Goal: Use online tool/utility: Utilize a website feature to perform a specific function

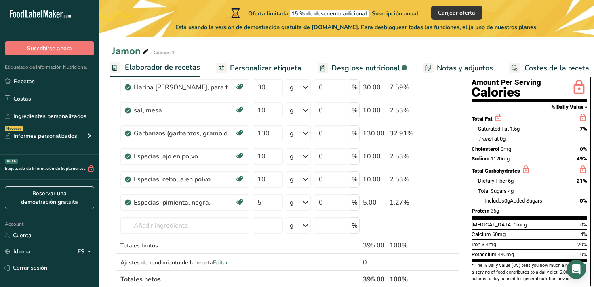
scroll to position [92, 0]
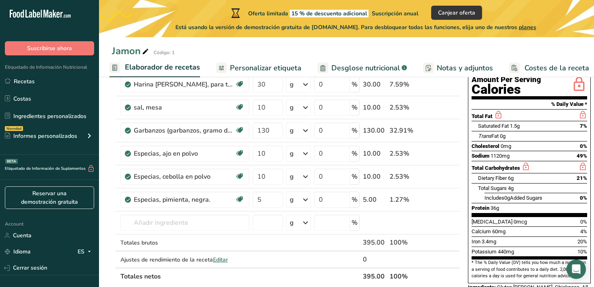
drag, startPoint x: 490, startPoint y: 190, endPoint x: 502, endPoint y: 190, distance: 11.7
click at [502, 203] on div "Protein 36g" at bounding box center [530, 208] width 116 height 10
click at [465, 184] on div "Nutrition Facts About 4 Servings Per Container Serving Size 100g Amount Per Ser…" at bounding box center [529, 159] width 129 height 318
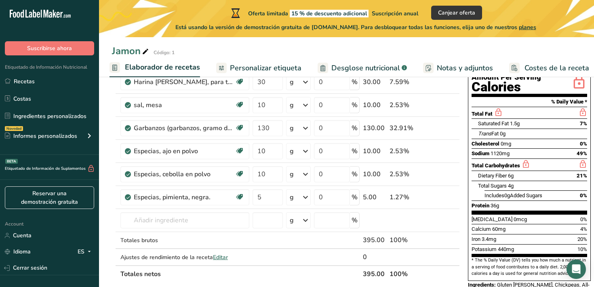
scroll to position [95, 0]
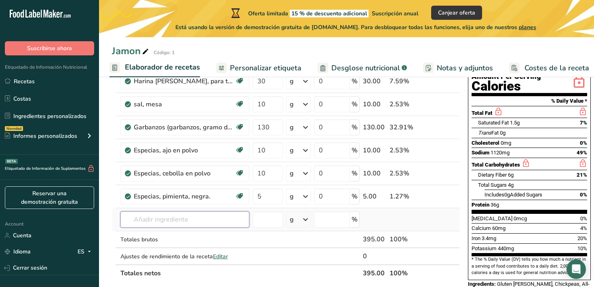
click at [148, 218] on input "text" at bounding box center [184, 219] width 129 height 16
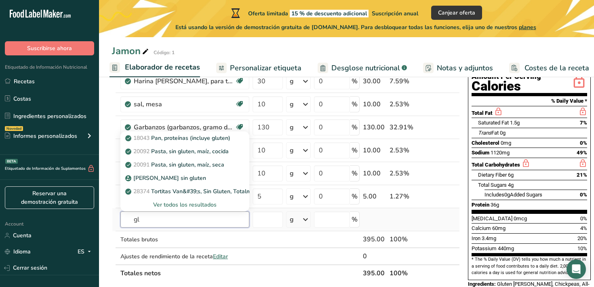
type input "g"
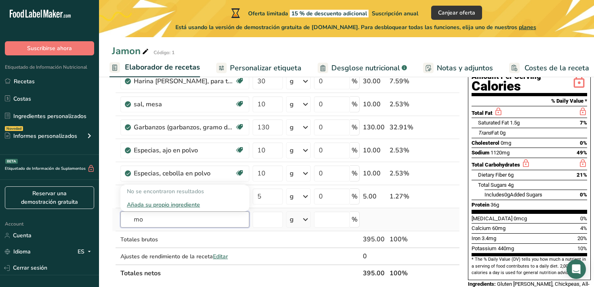
type input "m"
type input "a"
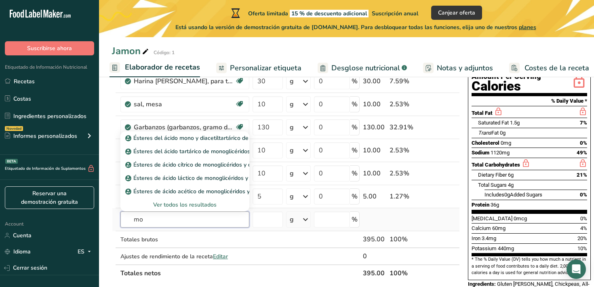
type input "m"
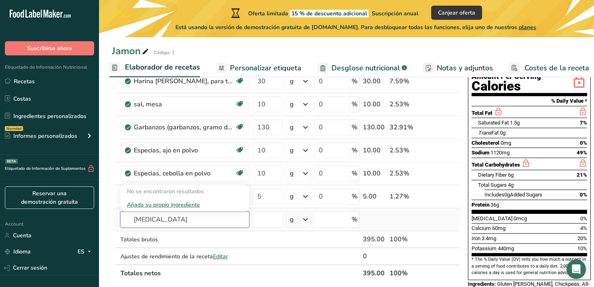
type input "[MEDICAL_DATA]"
click at [153, 206] on div "Añada su propio ingrediente" at bounding box center [185, 205] width 116 height 8
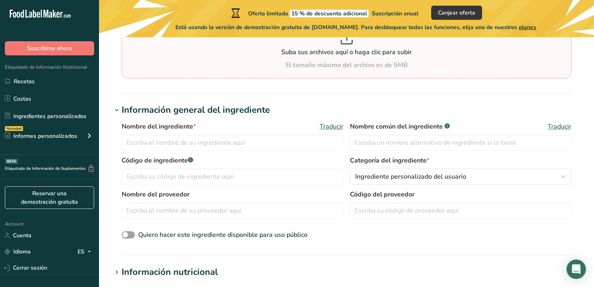
scroll to position [102, 0]
click at [204, 139] on input "text" at bounding box center [233, 142] width 222 height 16
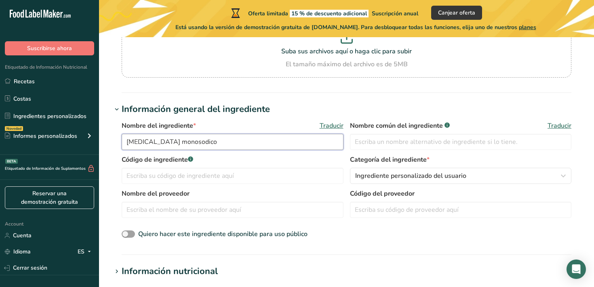
type input "[MEDICAL_DATA] monosodico"
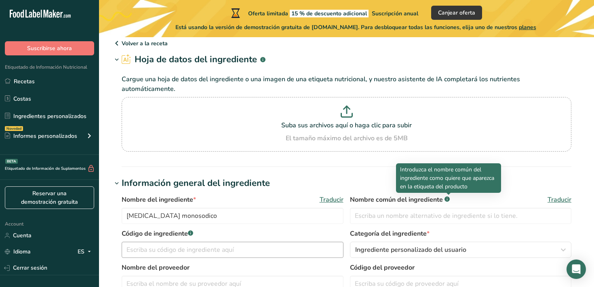
scroll to position [0, 0]
